Goal: Task Accomplishment & Management: Use online tool/utility

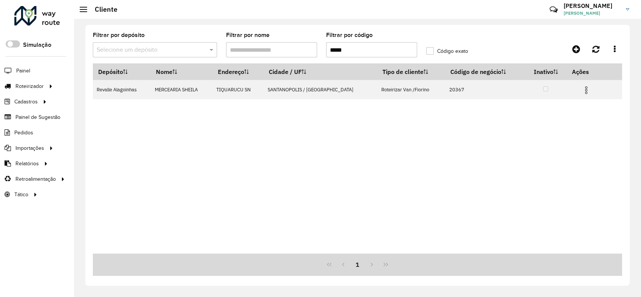
click at [52, 18] on div at bounding box center [37, 16] width 46 height 20
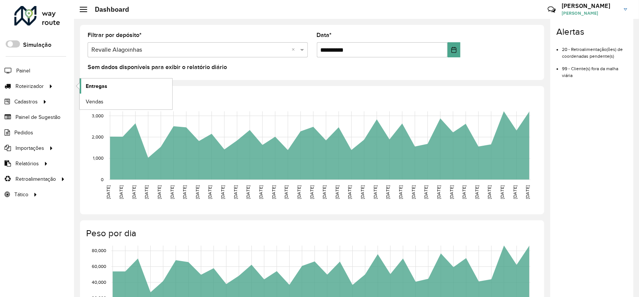
click at [86, 85] on span "Entregas" at bounding box center [97, 86] width 22 height 8
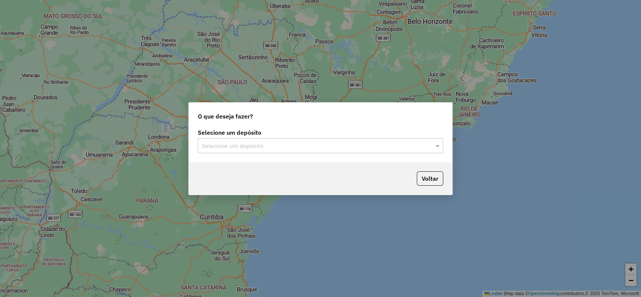
click at [355, 147] on input "text" at bounding box center [313, 146] width 223 height 9
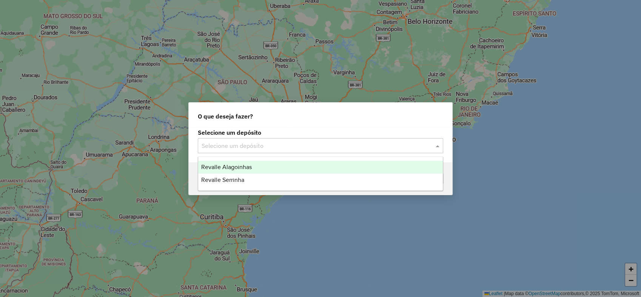
click at [292, 165] on div "Revalle Alagoinhas" at bounding box center [320, 167] width 245 height 13
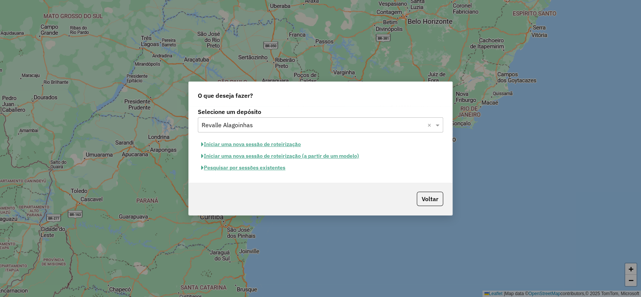
click at [249, 168] on button "Pesquisar por sessões existentes" at bounding box center [243, 168] width 91 height 12
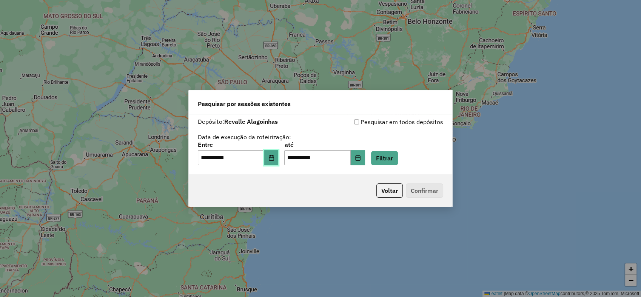
click at [270, 158] on button "Choose Date" at bounding box center [271, 157] width 14 height 15
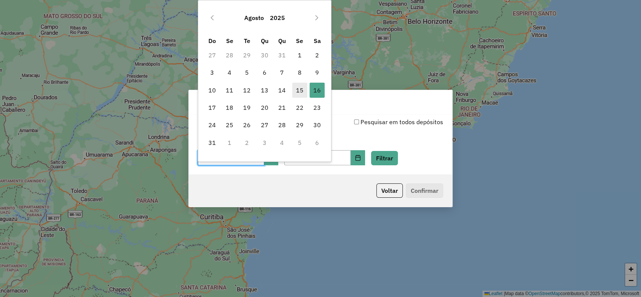
click at [298, 88] on span "15" at bounding box center [299, 90] width 15 height 15
type input "**********"
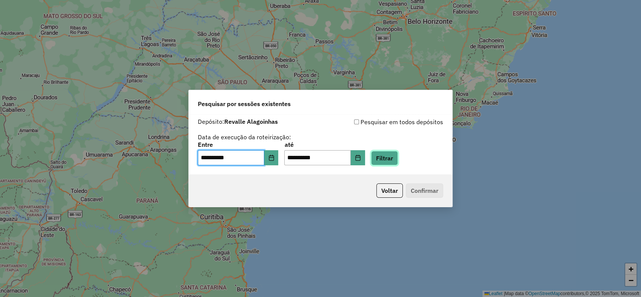
click at [396, 157] on button "Filtrar" at bounding box center [384, 158] width 27 height 14
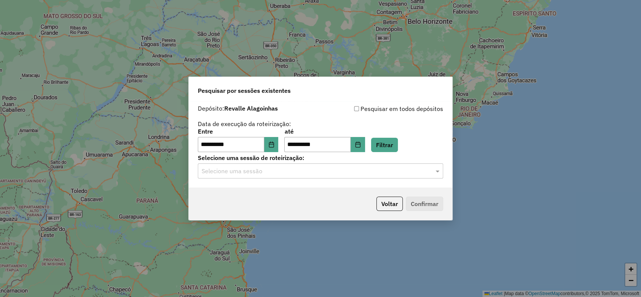
click at [293, 176] on div "Selecione uma sessão" at bounding box center [320, 170] width 245 height 15
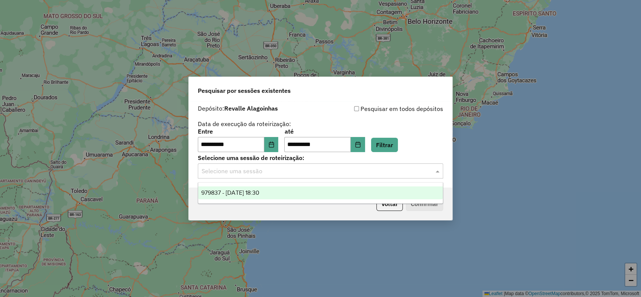
click at [259, 194] on span "979837 - [DATE] 18:30" at bounding box center [230, 192] width 58 height 6
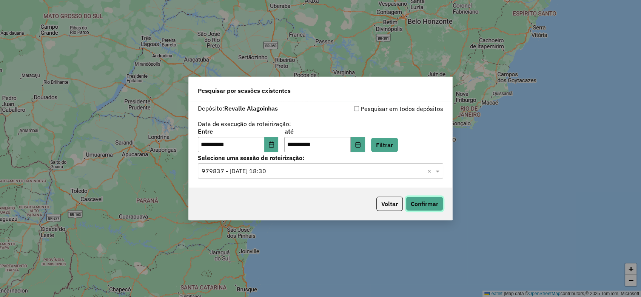
click at [428, 202] on button "Confirmar" at bounding box center [424, 204] width 37 height 14
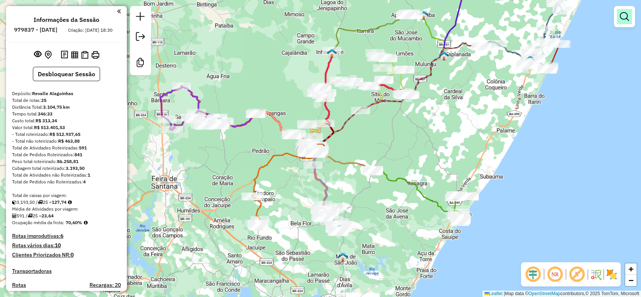
click at [625, 17] on em at bounding box center [624, 16] width 9 height 9
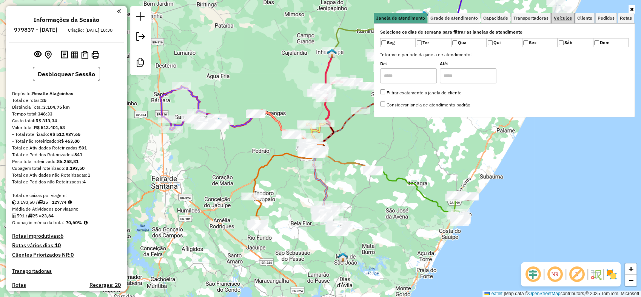
click at [568, 16] on span "Veículos" at bounding box center [563, 18] width 18 height 5
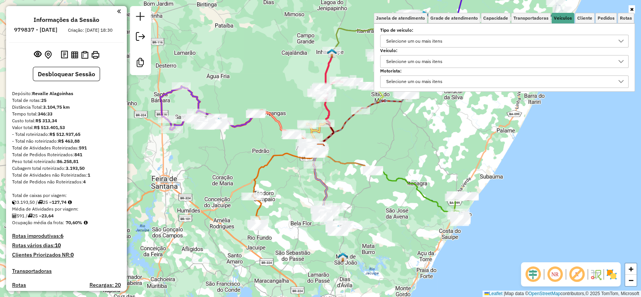
click at [492, 41] on div "Selecione um ou mais itens" at bounding box center [498, 41] width 230 height 12
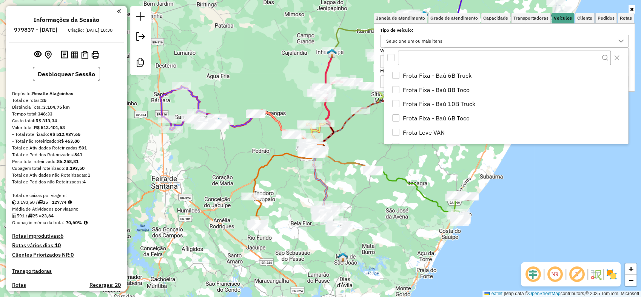
click at [492, 41] on div "Selecione um ou mais itens" at bounding box center [498, 41] width 230 height 12
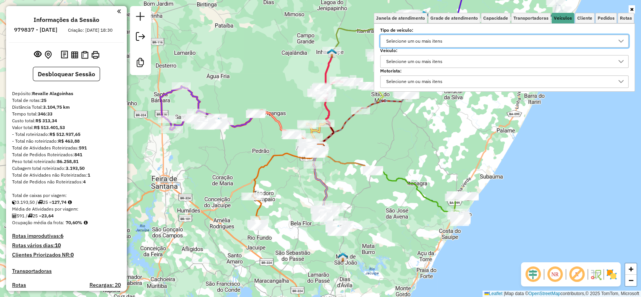
click at [474, 58] on div "Selecione um ou mais itens" at bounding box center [498, 61] width 230 height 12
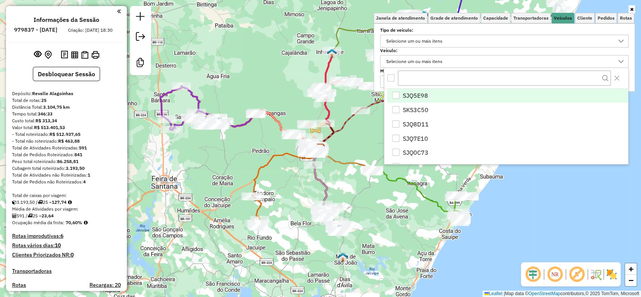
click at [438, 95] on li "SJQ5E98" at bounding box center [507, 96] width 241 height 14
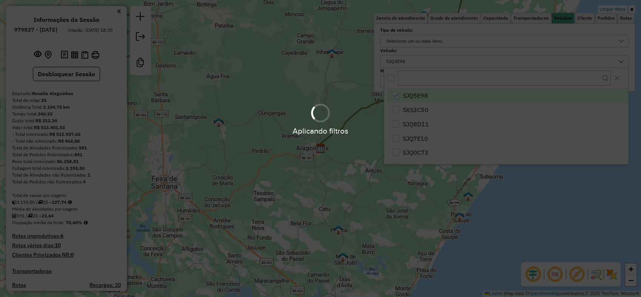
click at [537, 198] on div "Aplicando filtros" at bounding box center [320, 148] width 641 height 297
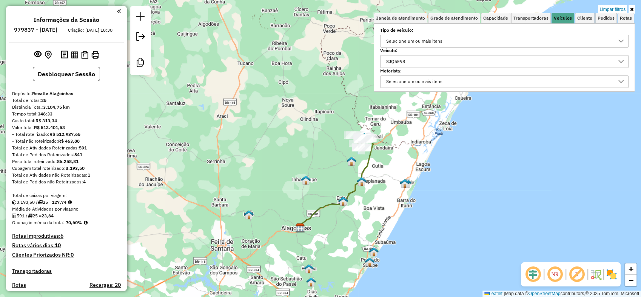
drag, startPoint x: 439, startPoint y: 131, endPoint x: 356, endPoint y: 219, distance: 120.7
click at [356, 219] on div "Limpar filtros Janela de atendimento Grade de atendimento Capacidade Transporta…" at bounding box center [320, 148] width 641 height 297
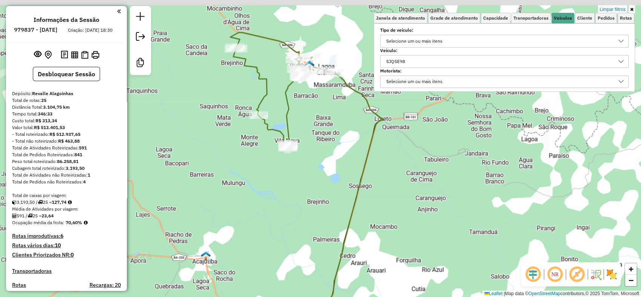
drag, startPoint x: 296, startPoint y: 148, endPoint x: 328, endPoint y: 189, distance: 53.0
click at [323, 194] on div "Limpar filtros Janela de atendimento Grade de atendimento Capacidade Transporta…" at bounding box center [320, 148] width 641 height 297
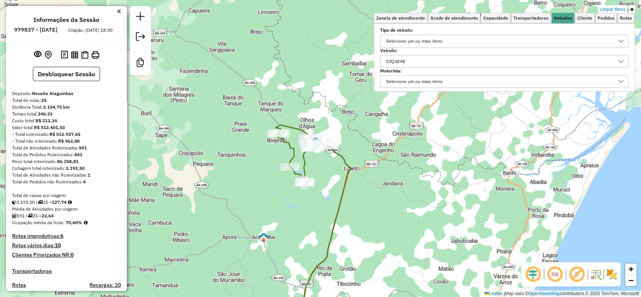
drag, startPoint x: 333, startPoint y: 140, endPoint x: 330, endPoint y: 176, distance: 36.0
click at [330, 176] on div "Limpar filtros Janela de atendimento Grade de atendimento Capacidade Transporta…" at bounding box center [320, 148] width 641 height 297
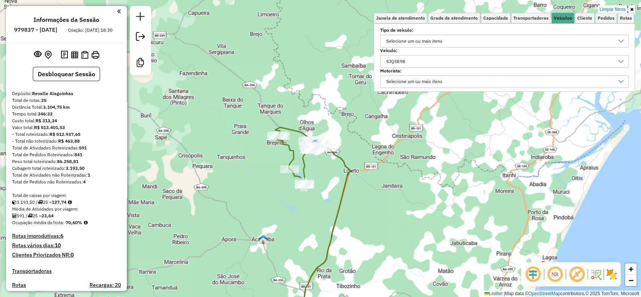
click at [470, 65] on div "SJQ5E98" at bounding box center [498, 61] width 230 height 12
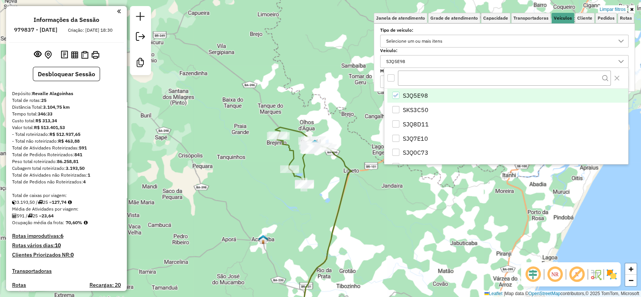
click at [397, 92] on div "SJQ5E98" at bounding box center [395, 95] width 7 height 7
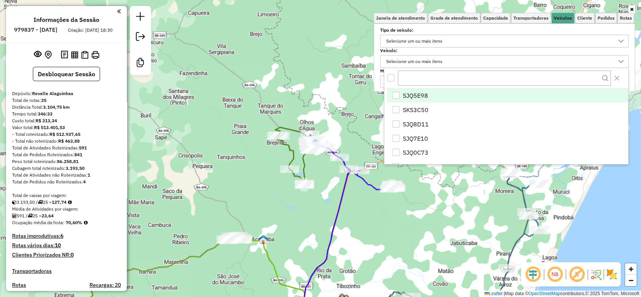
click at [475, 49] on label "Veículo:" at bounding box center [504, 50] width 248 height 7
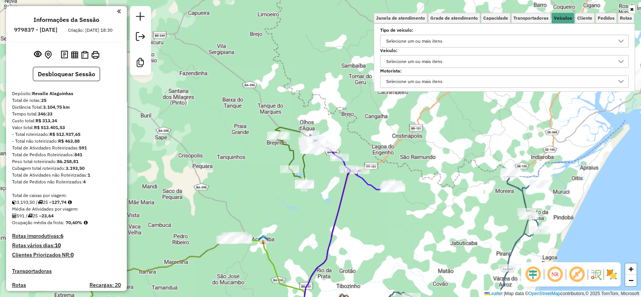
click at [445, 80] on div "Selecione um ou mais itens" at bounding box center [414, 82] width 62 height 12
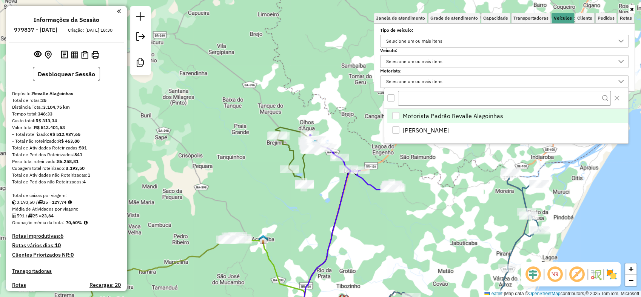
click at [435, 79] on div "Selecione um ou mais itens" at bounding box center [414, 82] width 62 height 12
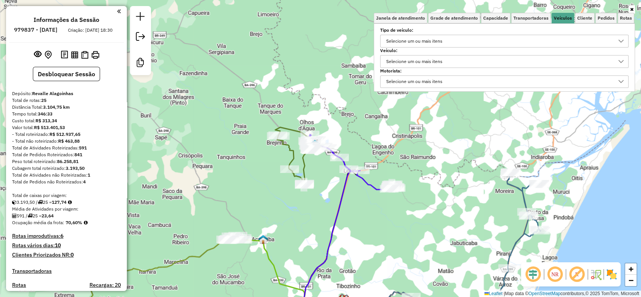
click at [445, 62] on div "Selecione um ou mais itens" at bounding box center [414, 61] width 62 height 12
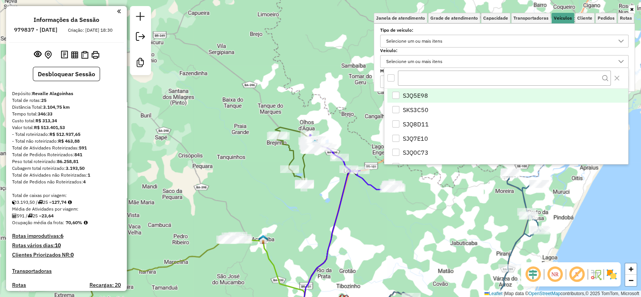
click at [397, 97] on div "SJQ5E98" at bounding box center [395, 95] width 7 height 7
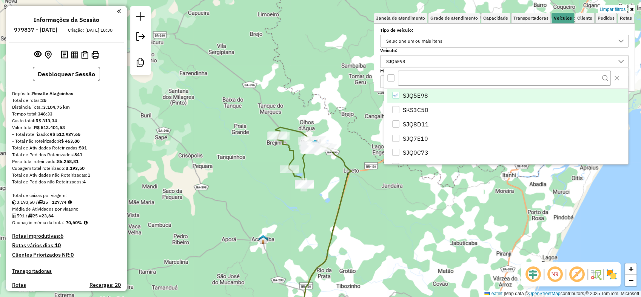
click at [596, 60] on div "SJQ5E98" at bounding box center [498, 61] width 230 height 12
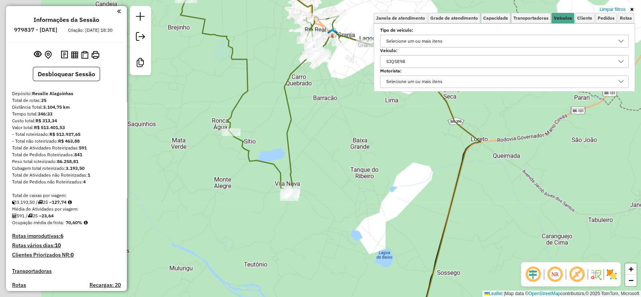
drag, startPoint x: 269, startPoint y: 177, endPoint x: 396, endPoint y: 159, distance: 127.4
click at [396, 159] on div "Limpar filtros Janela de atendimento Grade de atendimento Capacidade Transporta…" at bounding box center [320, 148] width 641 height 297
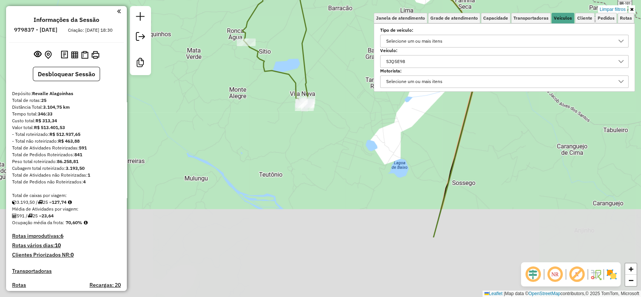
drag, startPoint x: 364, startPoint y: 207, endPoint x: 379, endPoint y: 109, distance: 98.9
click at [377, 113] on div "Limpar filtros Janela de atendimento Grade de atendimento Capacidade Transporta…" at bounding box center [320, 148] width 641 height 297
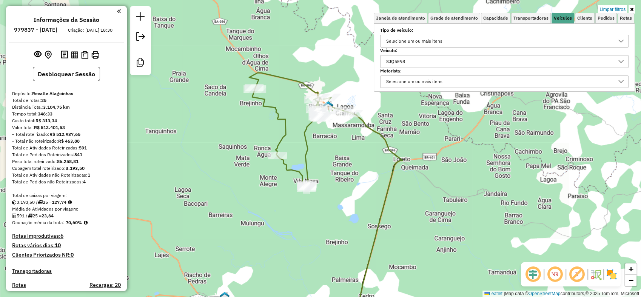
drag, startPoint x: 345, startPoint y: 183, endPoint x: 320, endPoint y: 237, distance: 60.1
click at [320, 237] on div "Limpar filtros Janela de atendimento Grade de atendimento Capacidade Transporta…" at bounding box center [320, 148] width 641 height 297
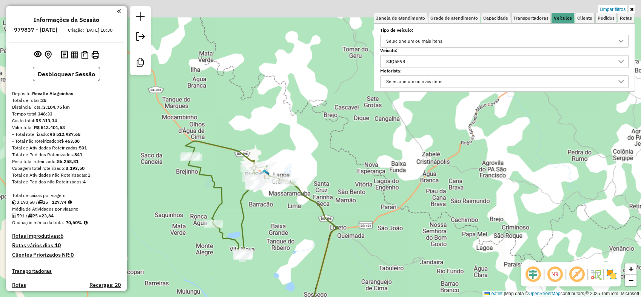
drag, startPoint x: 341, startPoint y: 193, endPoint x: 284, endPoint y: 269, distance: 94.4
click at [277, 262] on div "Limpar filtros Janela de atendimento Grade de atendimento Capacidade Transporta…" at bounding box center [320, 148] width 641 height 297
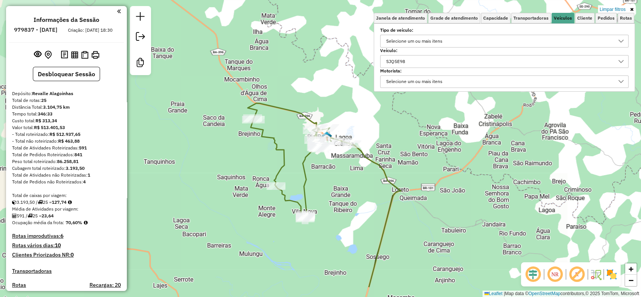
drag, startPoint x: 278, startPoint y: 224, endPoint x: 359, endPoint y: 163, distance: 101.4
click at [359, 163] on div "Limpar filtros Janela de atendimento Grade de atendimento Capacidade Transporta…" at bounding box center [320, 148] width 641 height 297
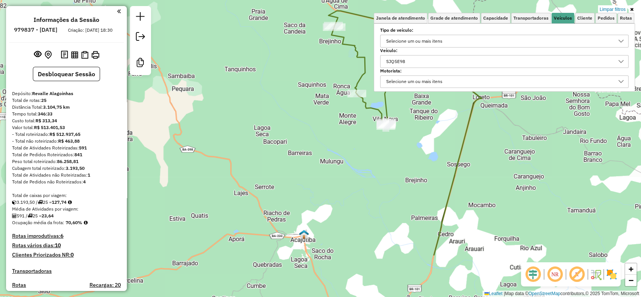
drag, startPoint x: 248, startPoint y: 242, endPoint x: 314, endPoint y: 163, distance: 102.8
click at [314, 164] on div "Limpar filtros Janela de atendimento Grade de atendimento Capacidade Transporta…" at bounding box center [320, 148] width 641 height 297
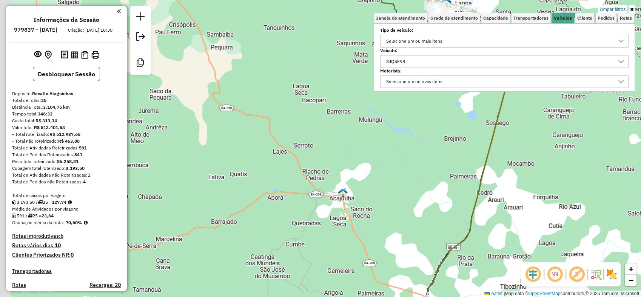
drag, startPoint x: 294, startPoint y: 180, endPoint x: 300, endPoint y: 173, distance: 9.4
click at [300, 173] on div "Limpar filtros Janela de atendimento Grade de atendimento Capacidade Transporta…" at bounding box center [320, 148] width 641 height 297
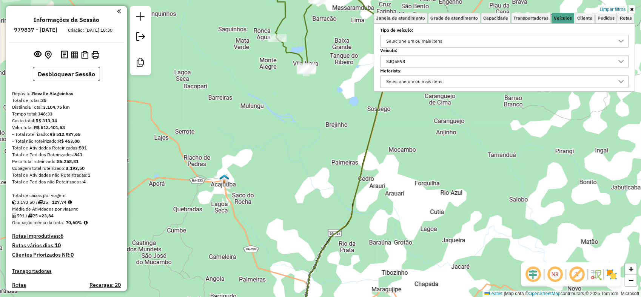
drag, startPoint x: 318, startPoint y: 180, endPoint x: 192, endPoint y: 174, distance: 126.2
click at [192, 174] on div "Limpar filtros Janela de atendimento Grade de atendimento Capacidade Transporta…" at bounding box center [320, 148] width 641 height 297
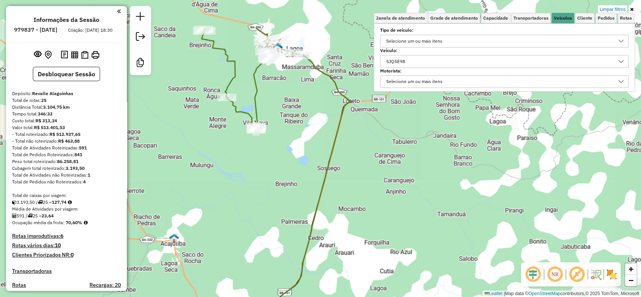
drag, startPoint x: 326, startPoint y: 163, endPoint x: 277, endPoint y: 223, distance: 77.8
click at [277, 223] on div "Limpar filtros Janela de atendimento Grade de atendimento Capacidade Transporta…" at bounding box center [320, 148] width 641 height 297
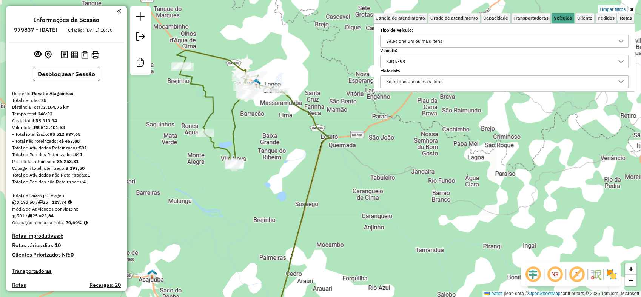
drag, startPoint x: 317, startPoint y: 177, endPoint x: 296, endPoint y: 208, distance: 37.6
click at [296, 208] on div "Limpar filtros Janela de atendimento Grade de atendimento Capacidade Transporta…" at bounding box center [320, 148] width 641 height 297
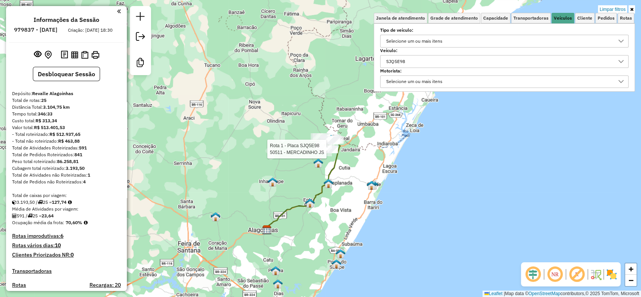
click at [274, 187] on div "Rota 1 - Placa SJQ5E98 50511 - MERCADINHO JS Limpar filtros Janela de atendimen…" at bounding box center [320, 148] width 641 height 297
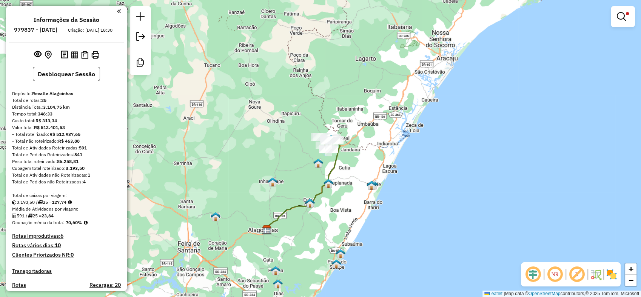
click at [274, 187] on div "Limpar filtros Janela de atendimento Grade de atendimento Capacidade Transporta…" at bounding box center [320, 148] width 641 height 297
